Goal: Find specific page/section: Find specific page/section

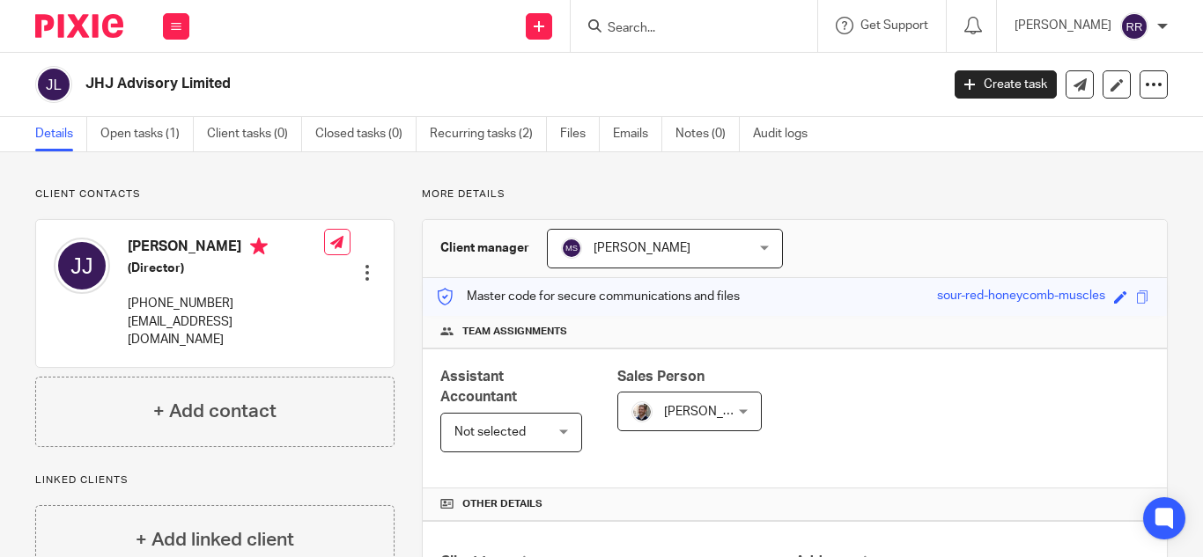
click at [606, 32] on input "Search" at bounding box center [685, 29] width 159 height 16
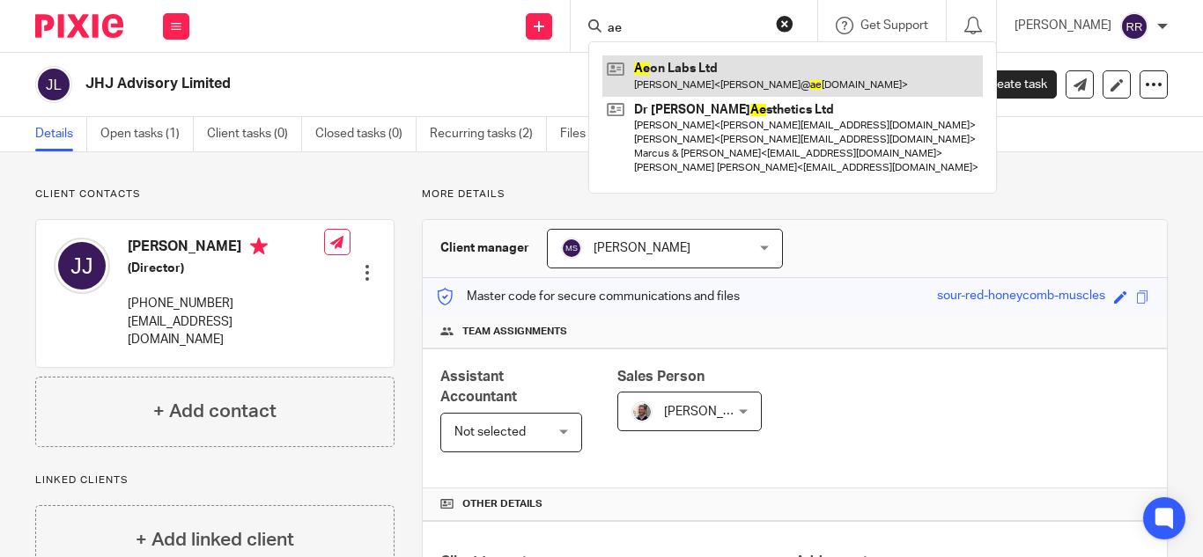
type input "ae"
click at [766, 63] on link at bounding box center [792, 75] width 380 height 41
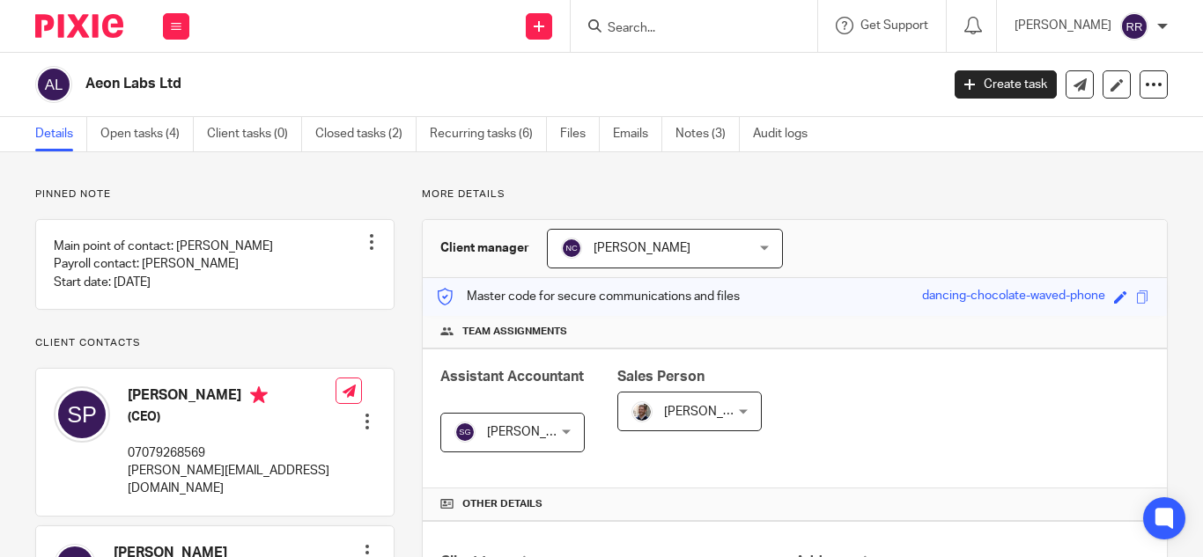
scroll to position [513, 0]
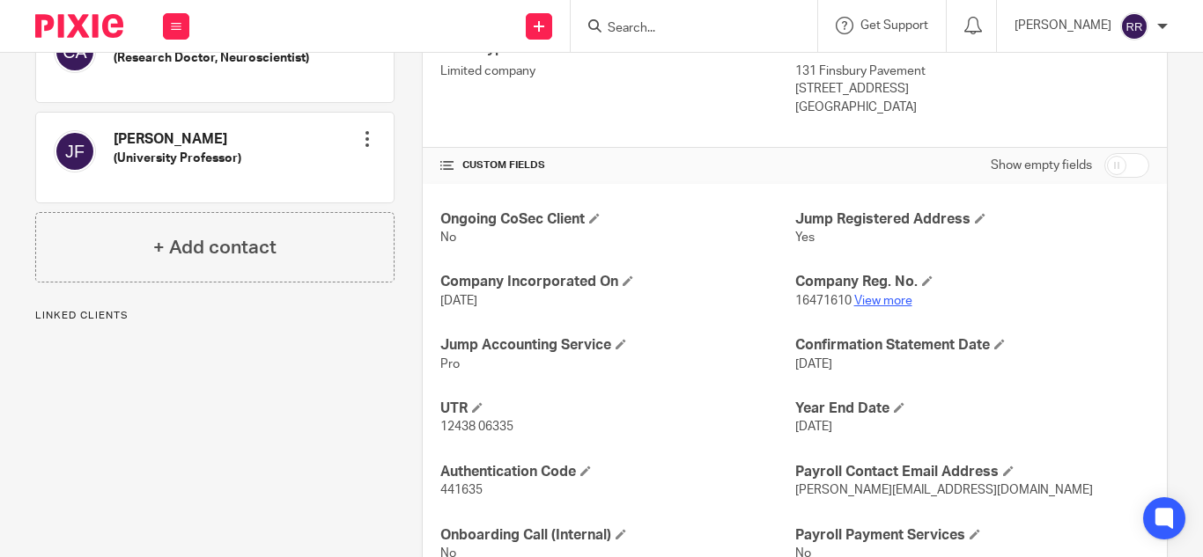
click at [854, 298] on link "View more" at bounding box center [883, 301] width 58 height 12
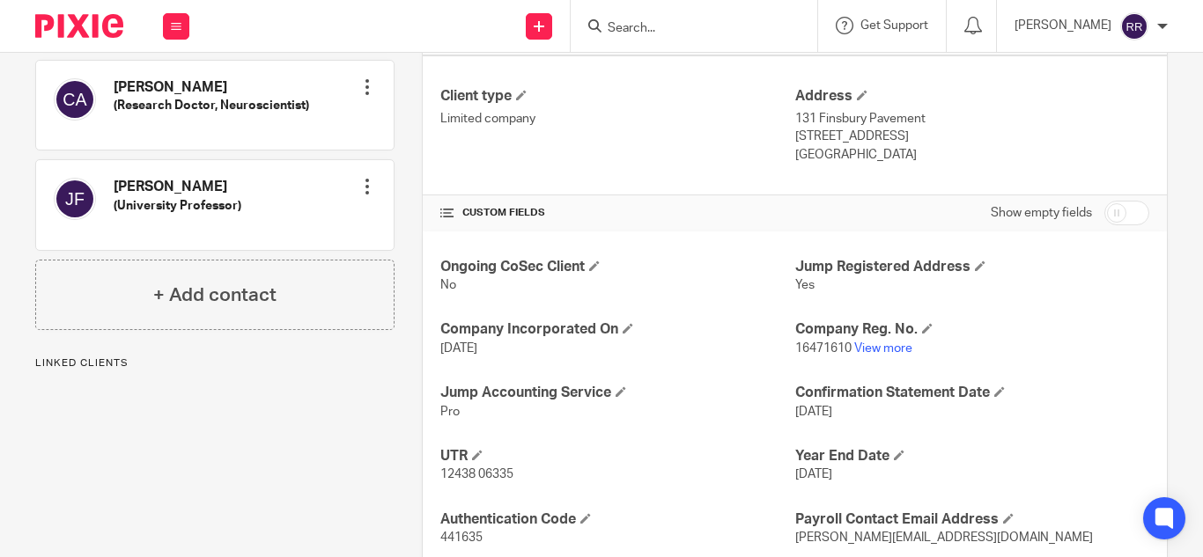
scroll to position [465, 0]
click at [423, 237] on div "Ongoing CoSec Client No Jump Registered Address Yes Company Incorporated On [DA…" at bounding box center [795, 435] width 744 height 406
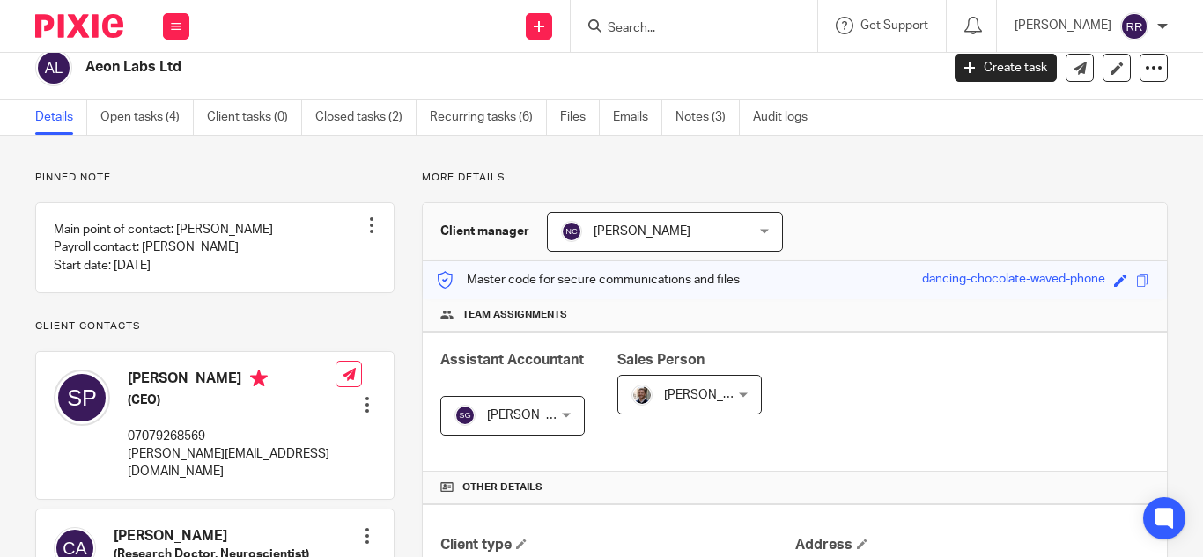
scroll to position [0, 0]
